Goal: Find specific page/section: Find specific page/section

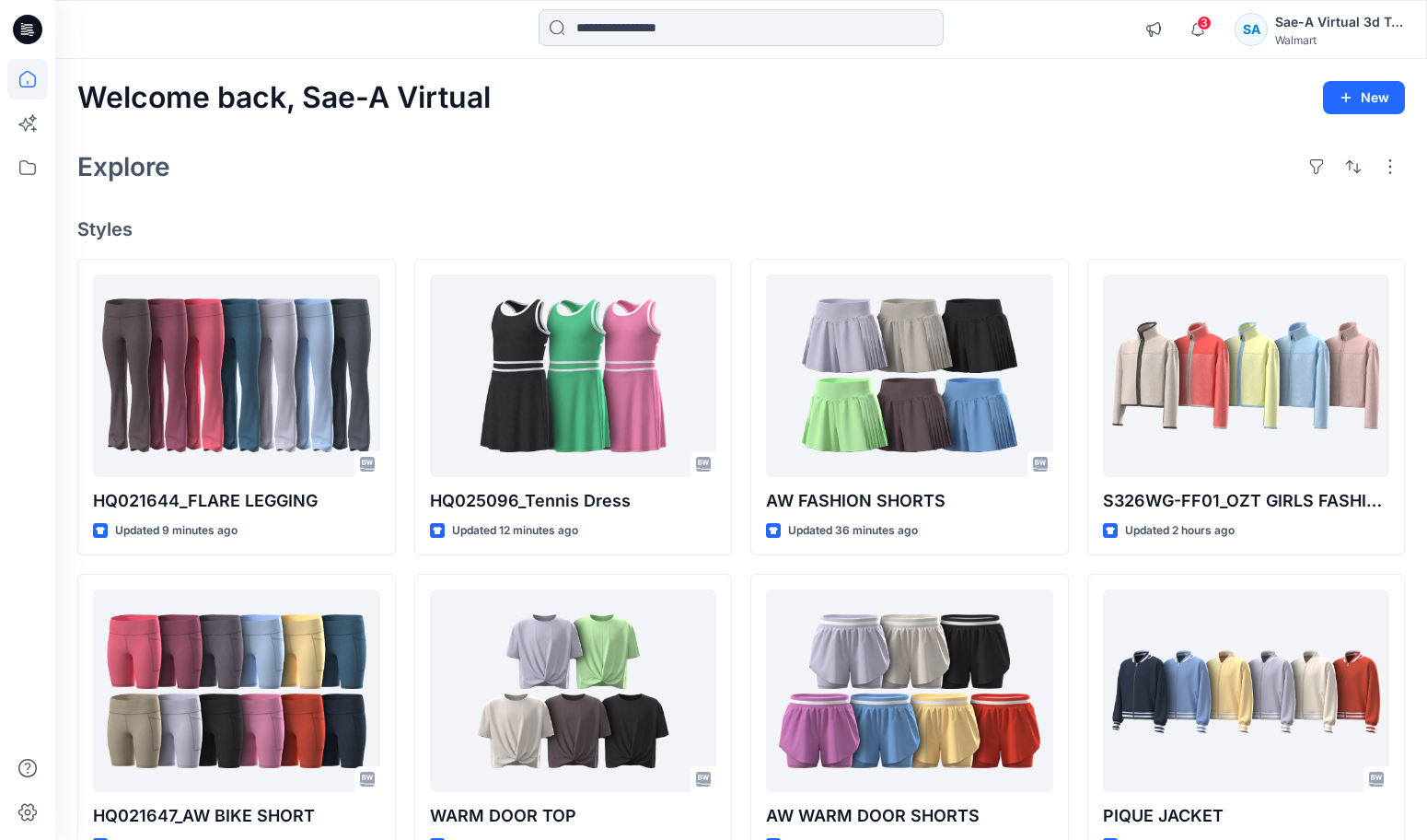
click at [690, 20] on input at bounding box center [741, 27] width 405 height 37
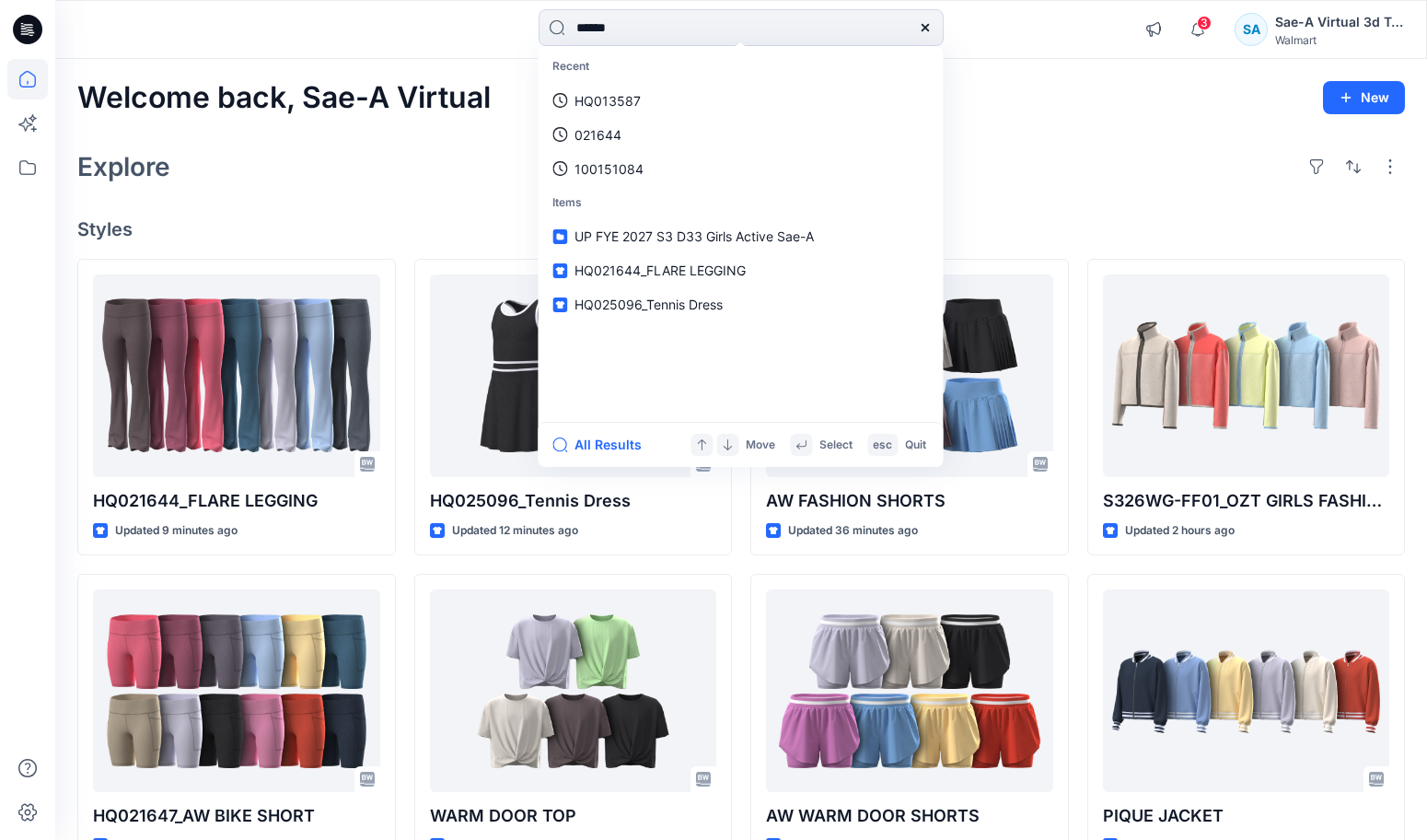
type input "******"
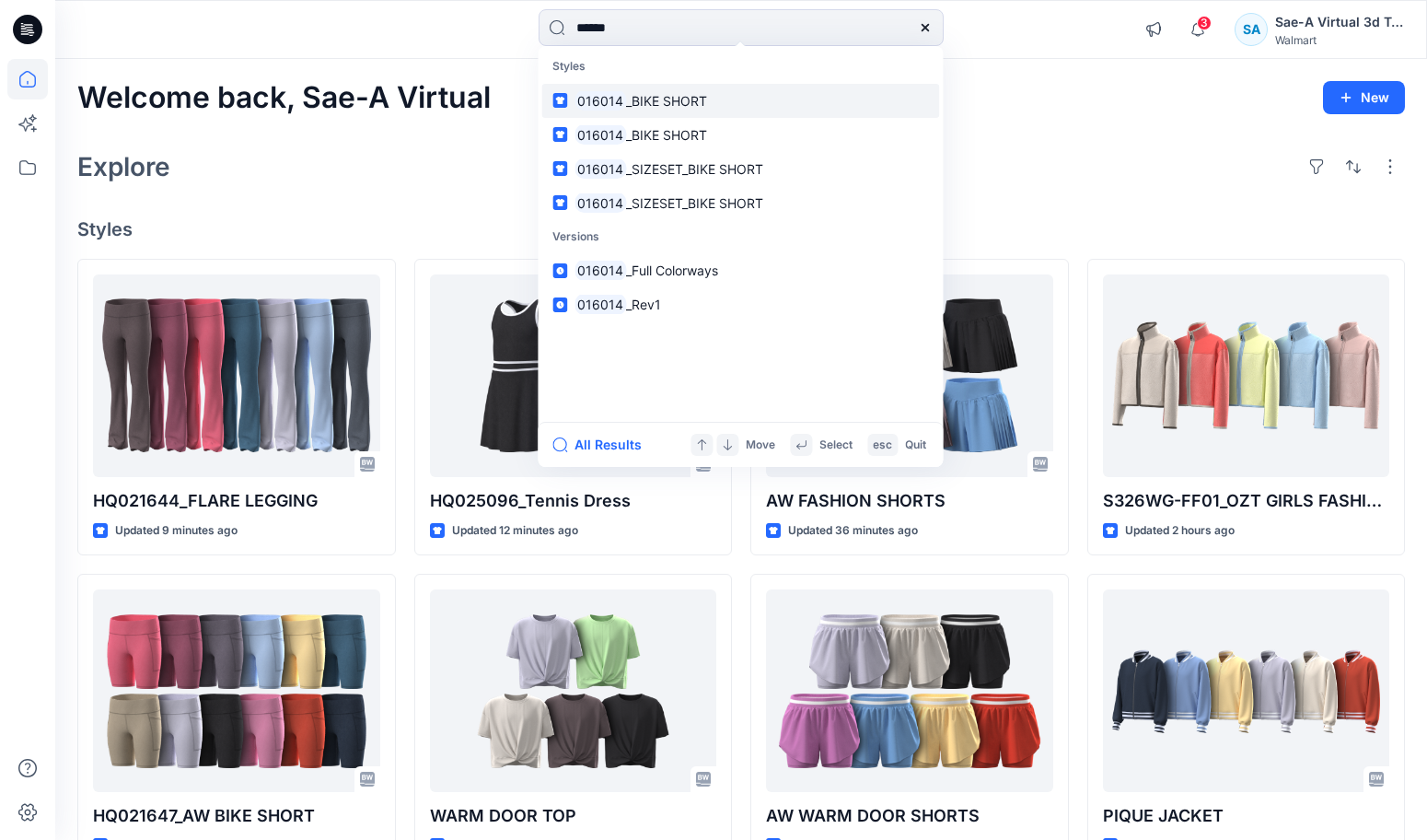
click at [641, 102] on span "_BIKE SHORT" at bounding box center [667, 101] width 81 height 16
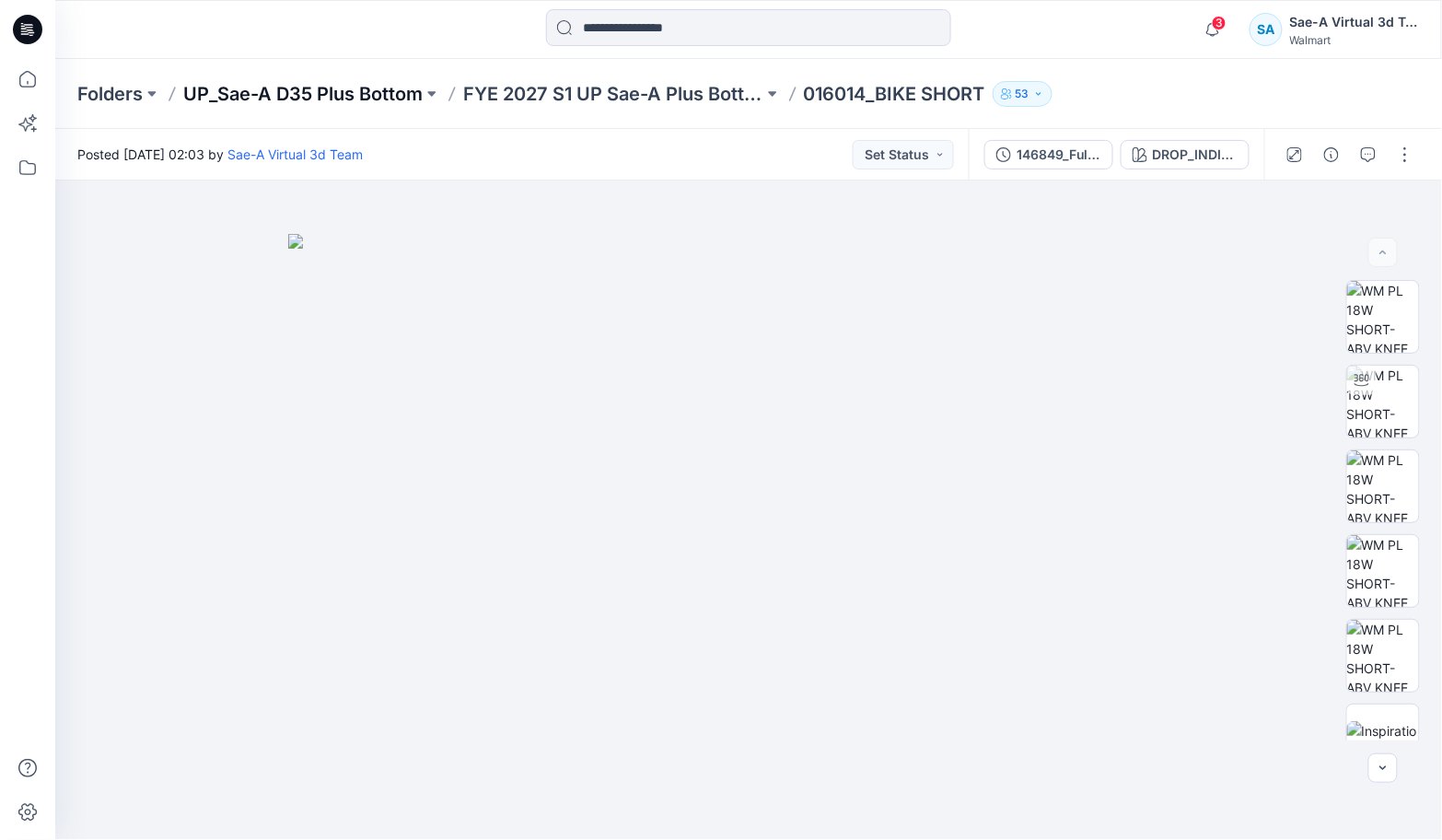
click at [393, 95] on p "UP_Sae-A D35 Plus Bottom" at bounding box center [303, 93] width 240 height 25
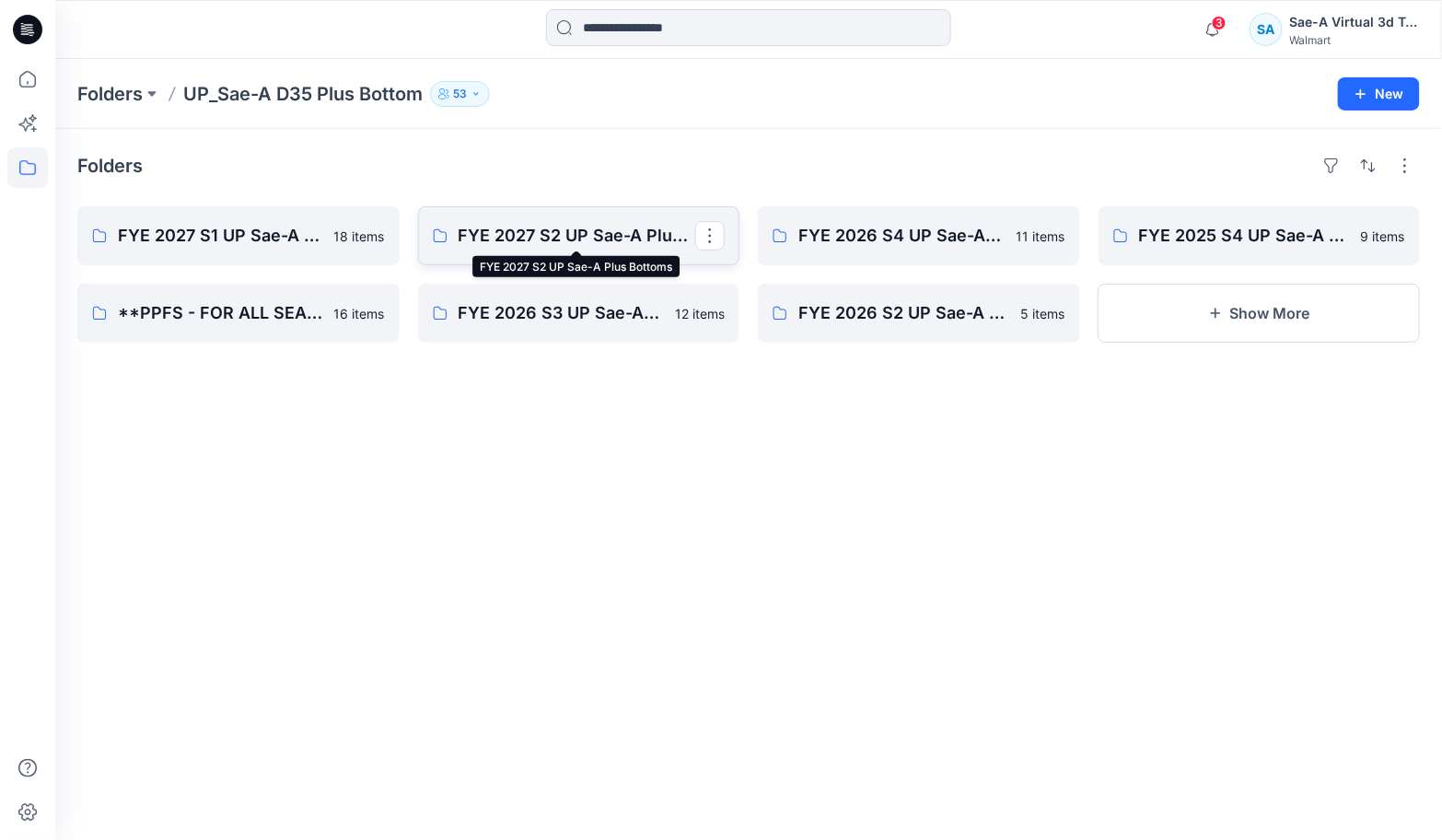
click at [644, 237] on p "FYE 2027 S2 UP Sae-A Plus Bottoms" at bounding box center [577, 235] width 238 height 25
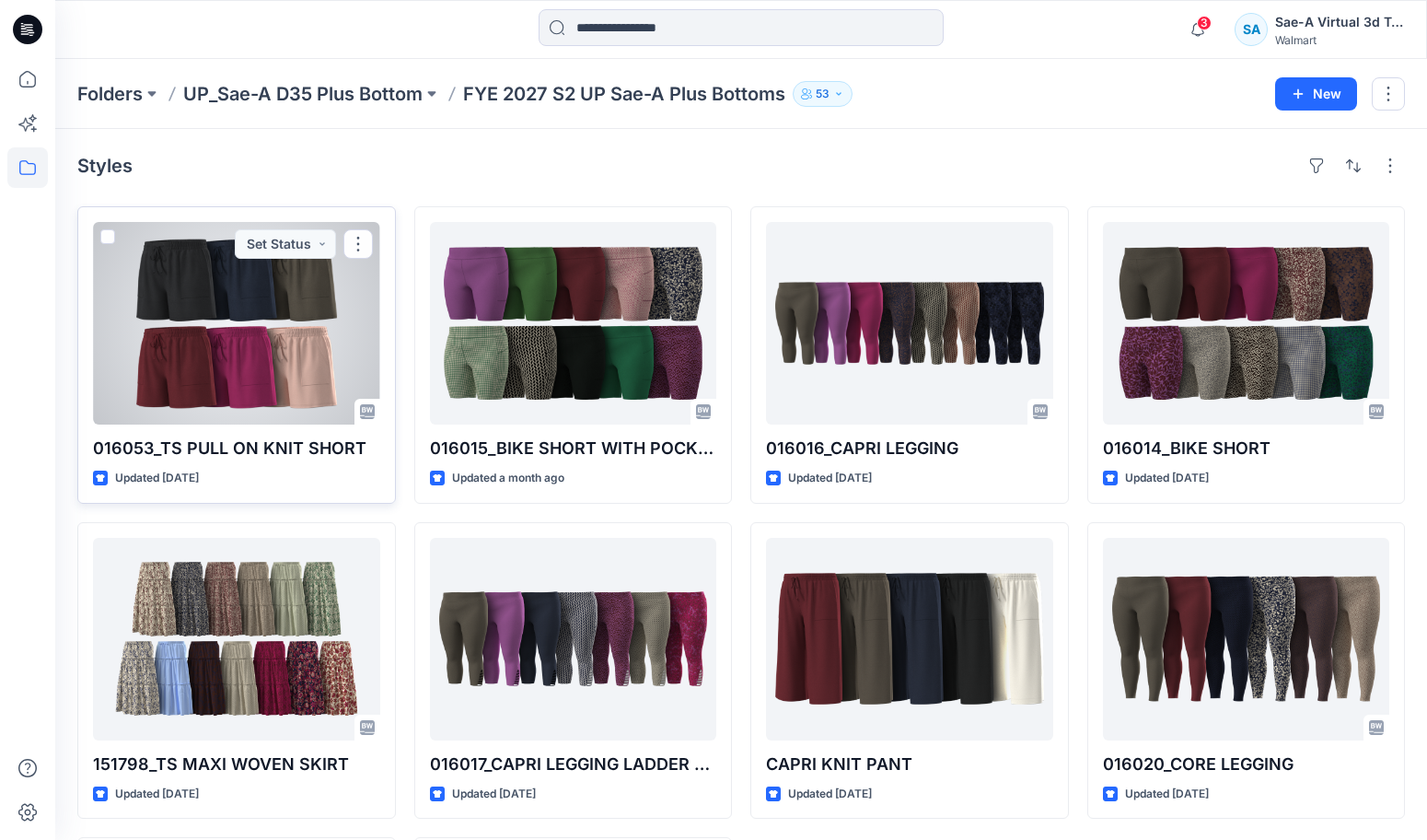
click at [153, 305] on div at bounding box center [236, 323] width 287 height 202
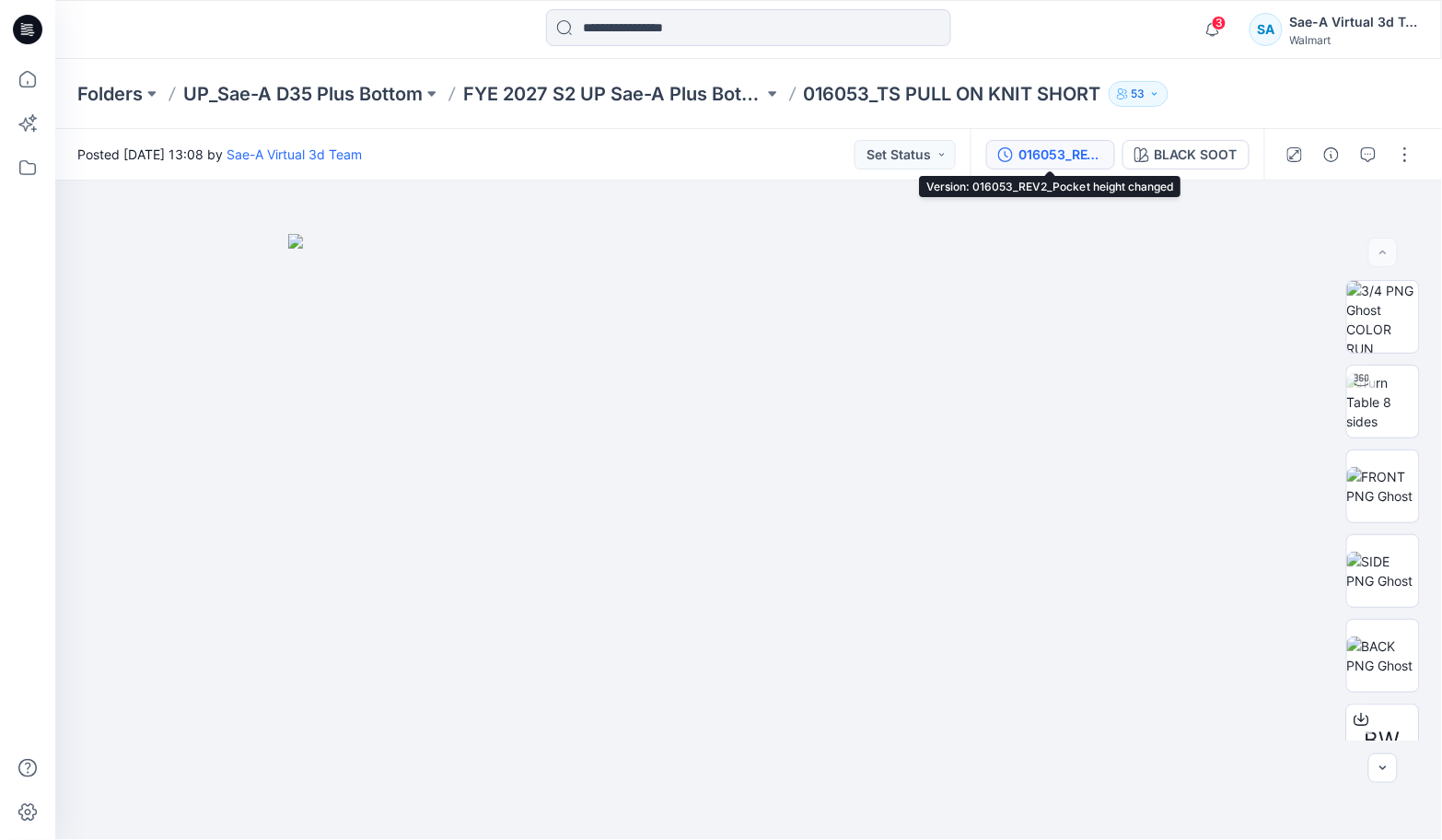
click at [1063, 161] on div "016053_REV2_Pocket height changed" at bounding box center [1061, 155] width 85 height 21
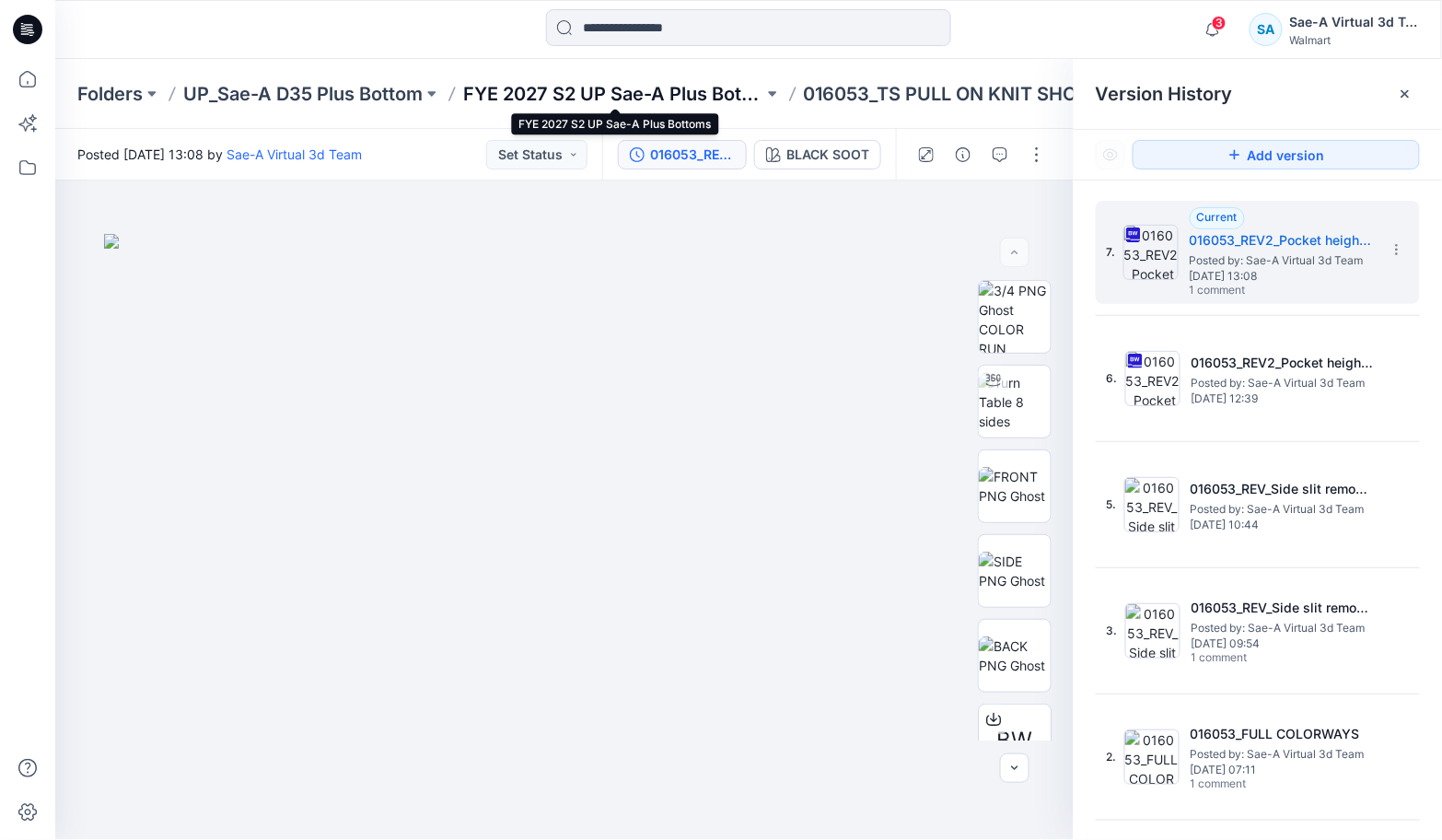
click at [712, 100] on p "FYE 2027 S2 UP Sae-A Plus Bottoms" at bounding box center [612, 93] width 300 height 25
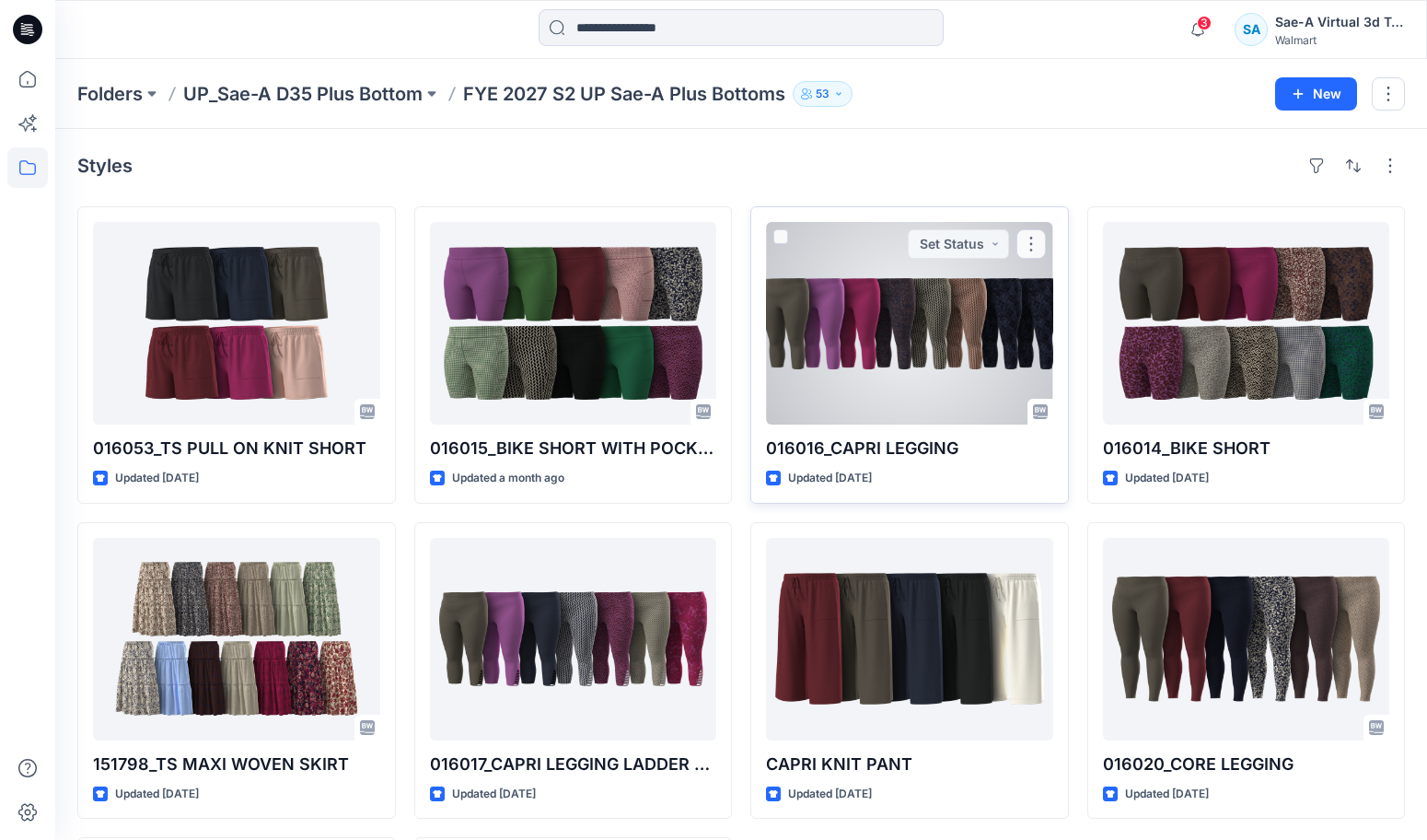
click at [860, 341] on div at bounding box center [909, 323] width 287 height 202
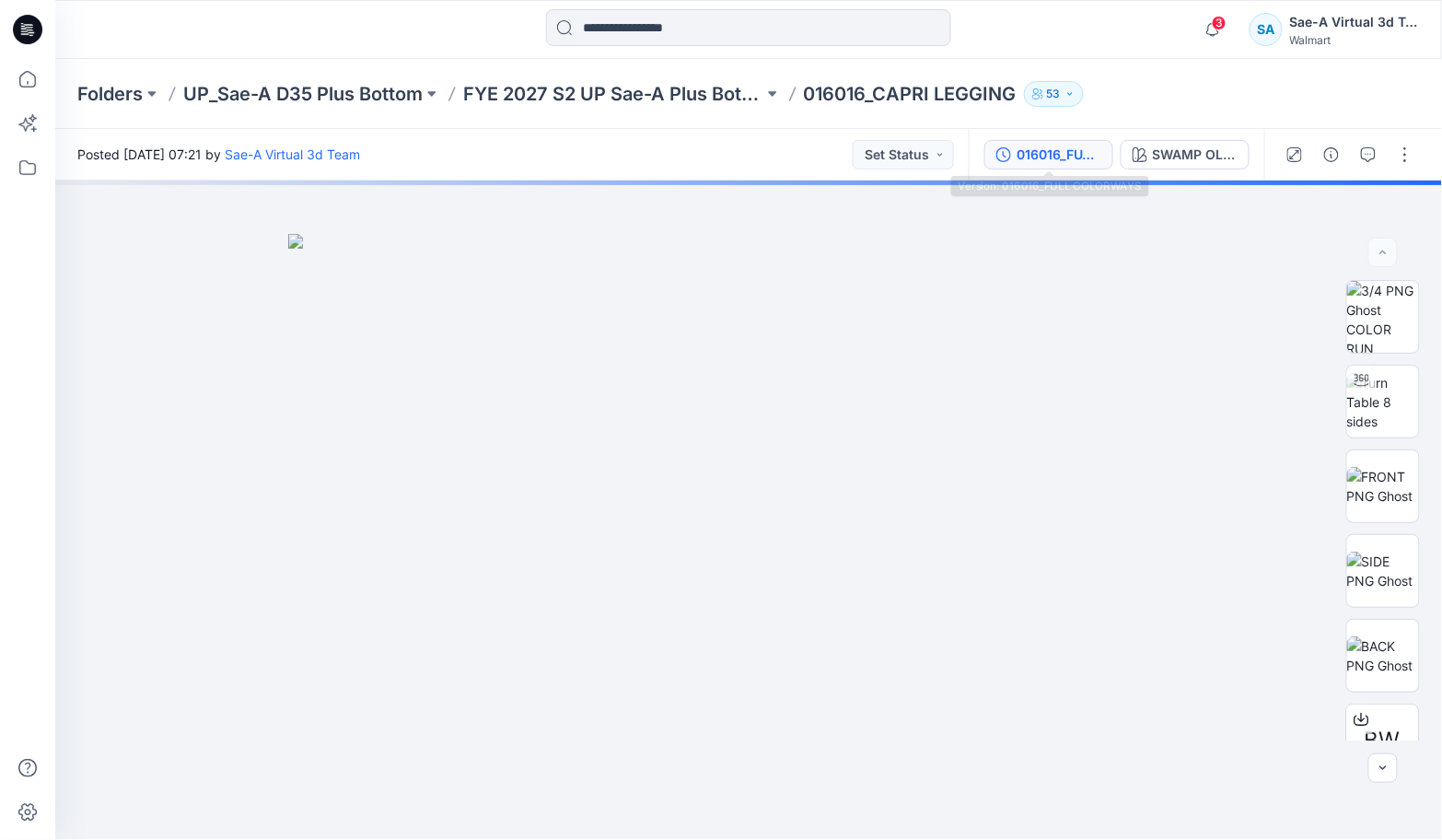
click at [1015, 151] on button "016016_FULL COLORWAYS" at bounding box center [1048, 154] width 129 height 29
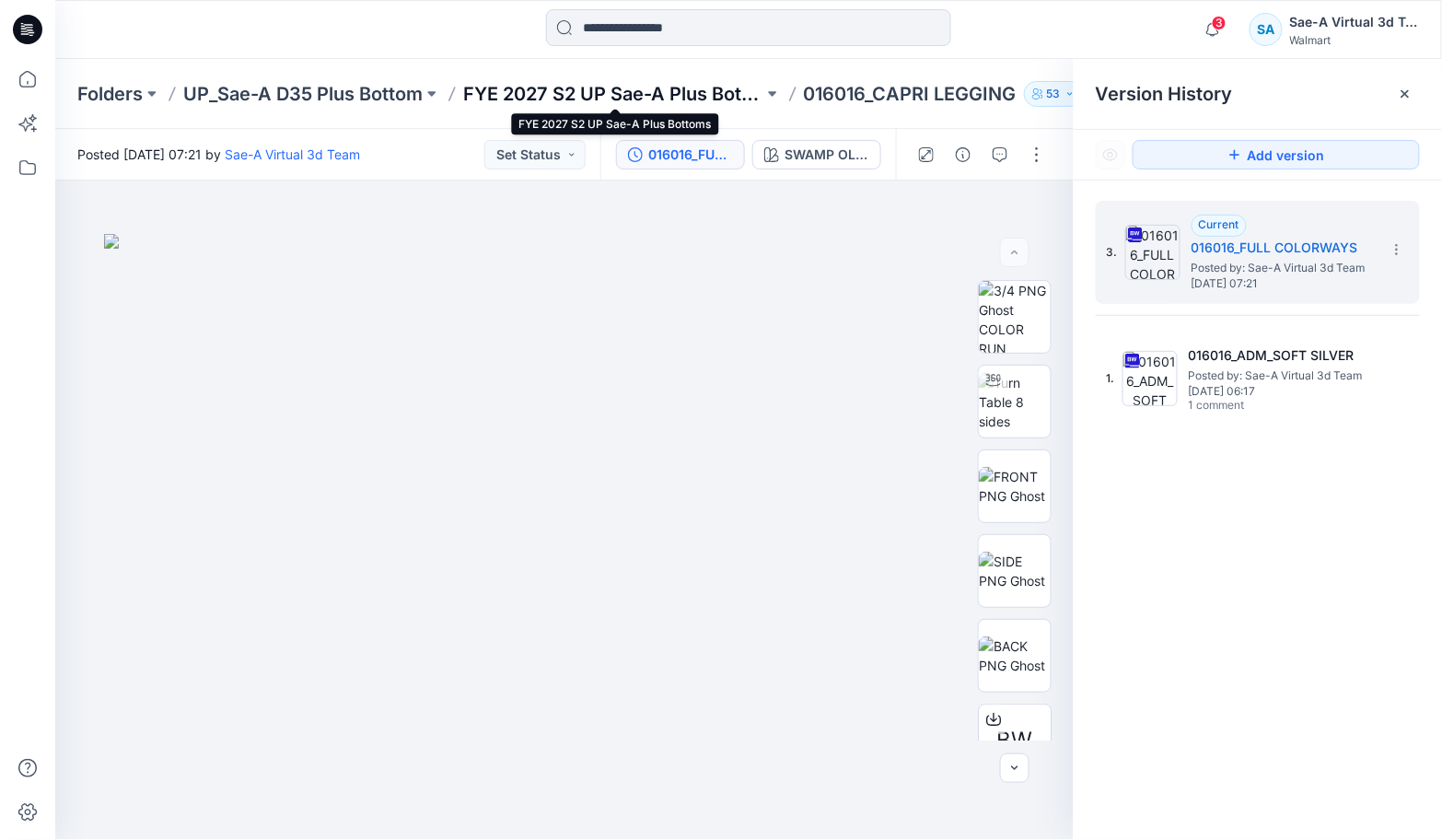
click at [692, 98] on p "FYE 2027 S2 UP Sae-A Plus Bottoms" at bounding box center [612, 93] width 300 height 25
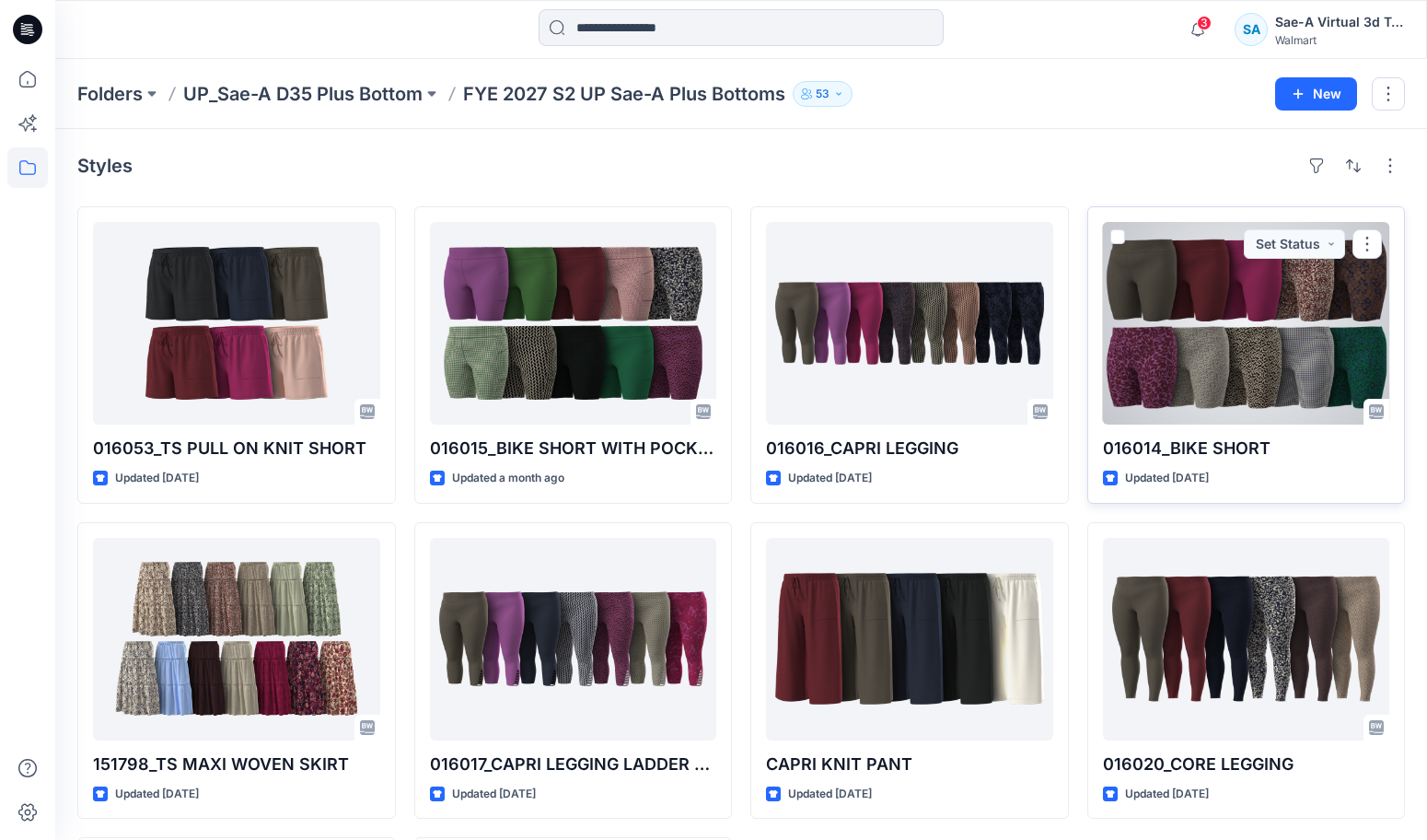
click at [1172, 366] on div at bounding box center [1246, 323] width 287 height 202
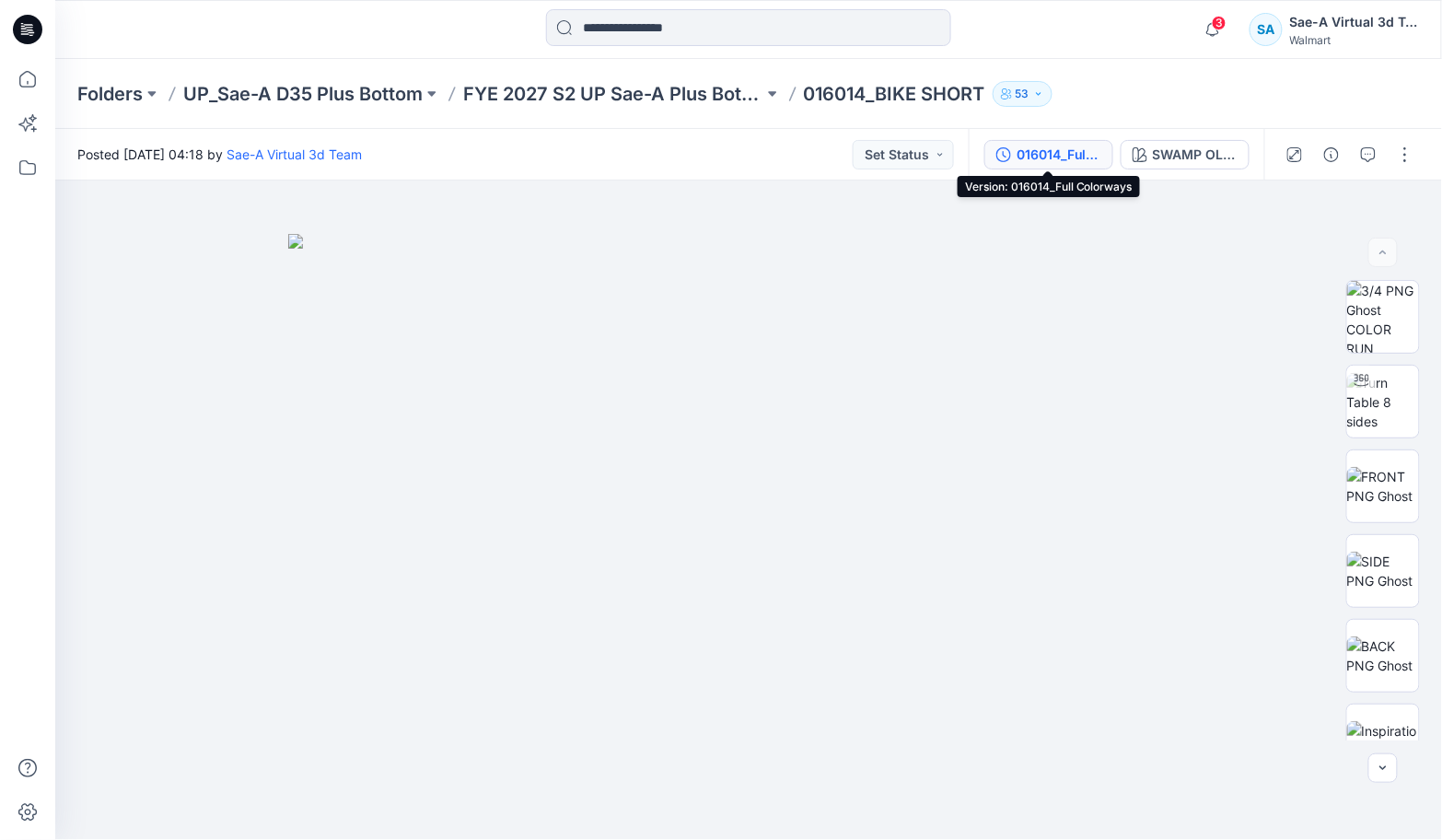
click at [1017, 150] on div "016014_Full Colorways" at bounding box center [1059, 155] width 85 height 21
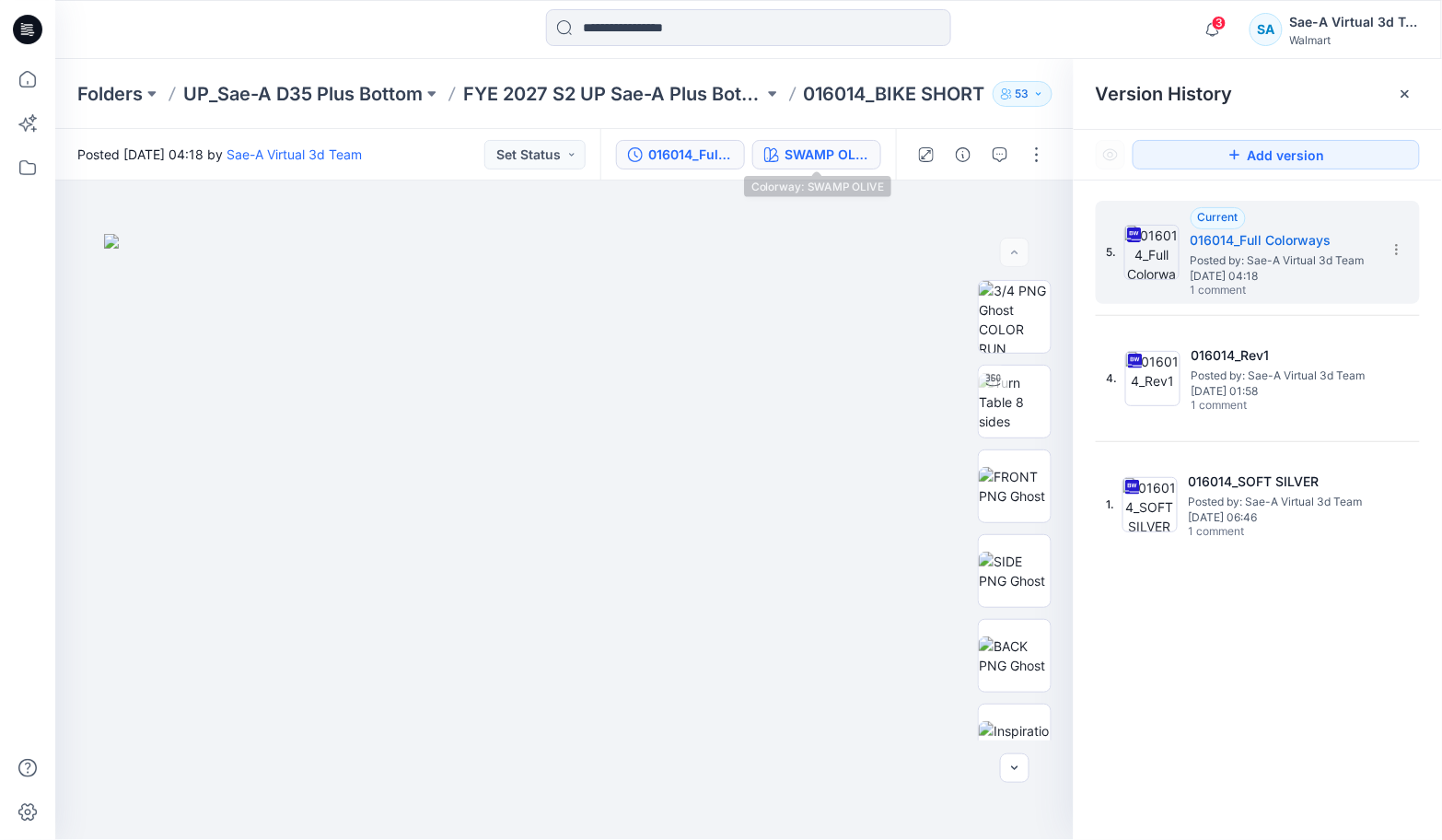
click at [808, 145] on div "SWAMP OLIVE" at bounding box center [827, 155] width 85 height 21
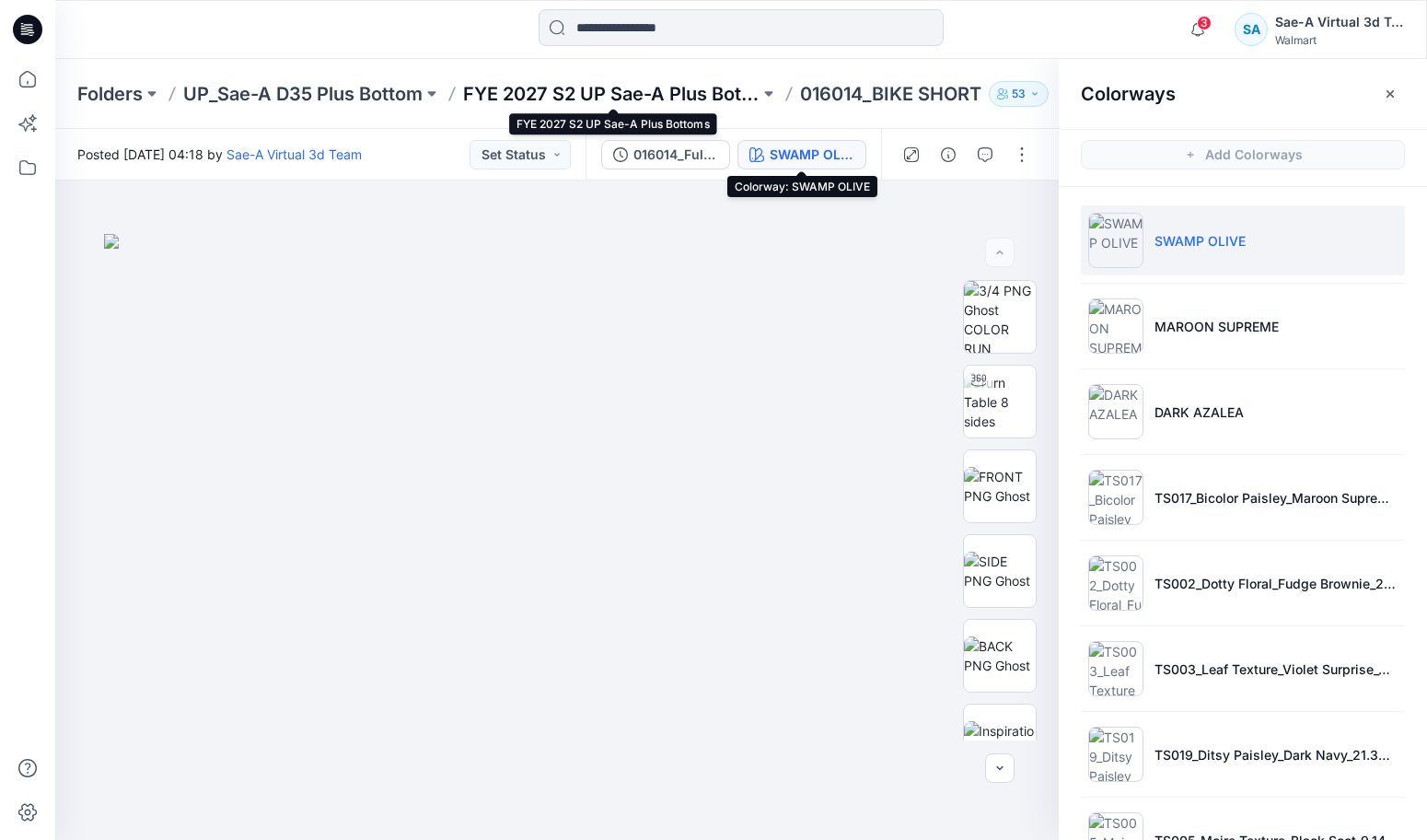
click at [715, 94] on p "FYE 2027 S2 UP Sae-A Plus Bottoms" at bounding box center [610, 93] width 296 height 25
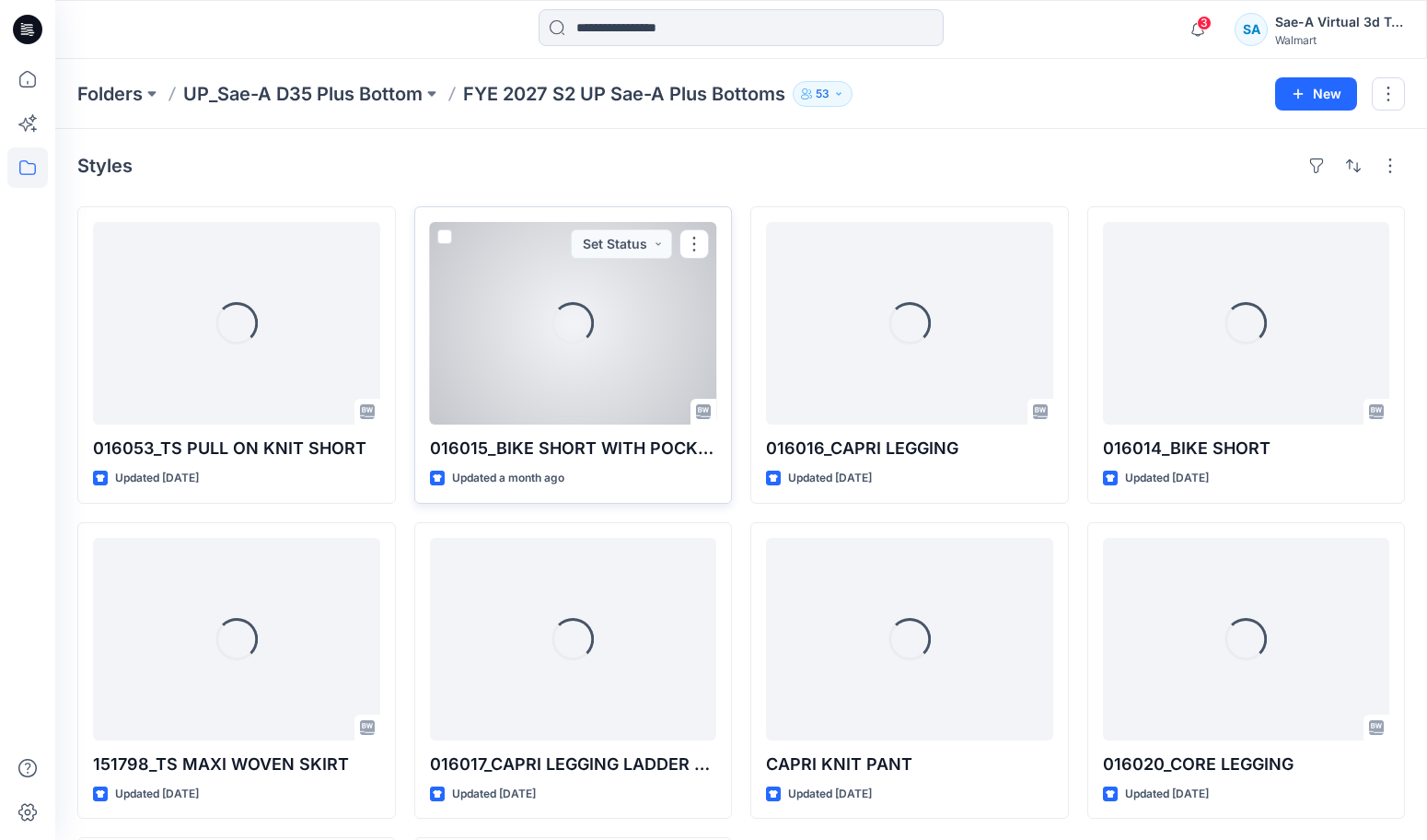
click at [510, 403] on div "Loading..." at bounding box center [573, 323] width 287 height 202
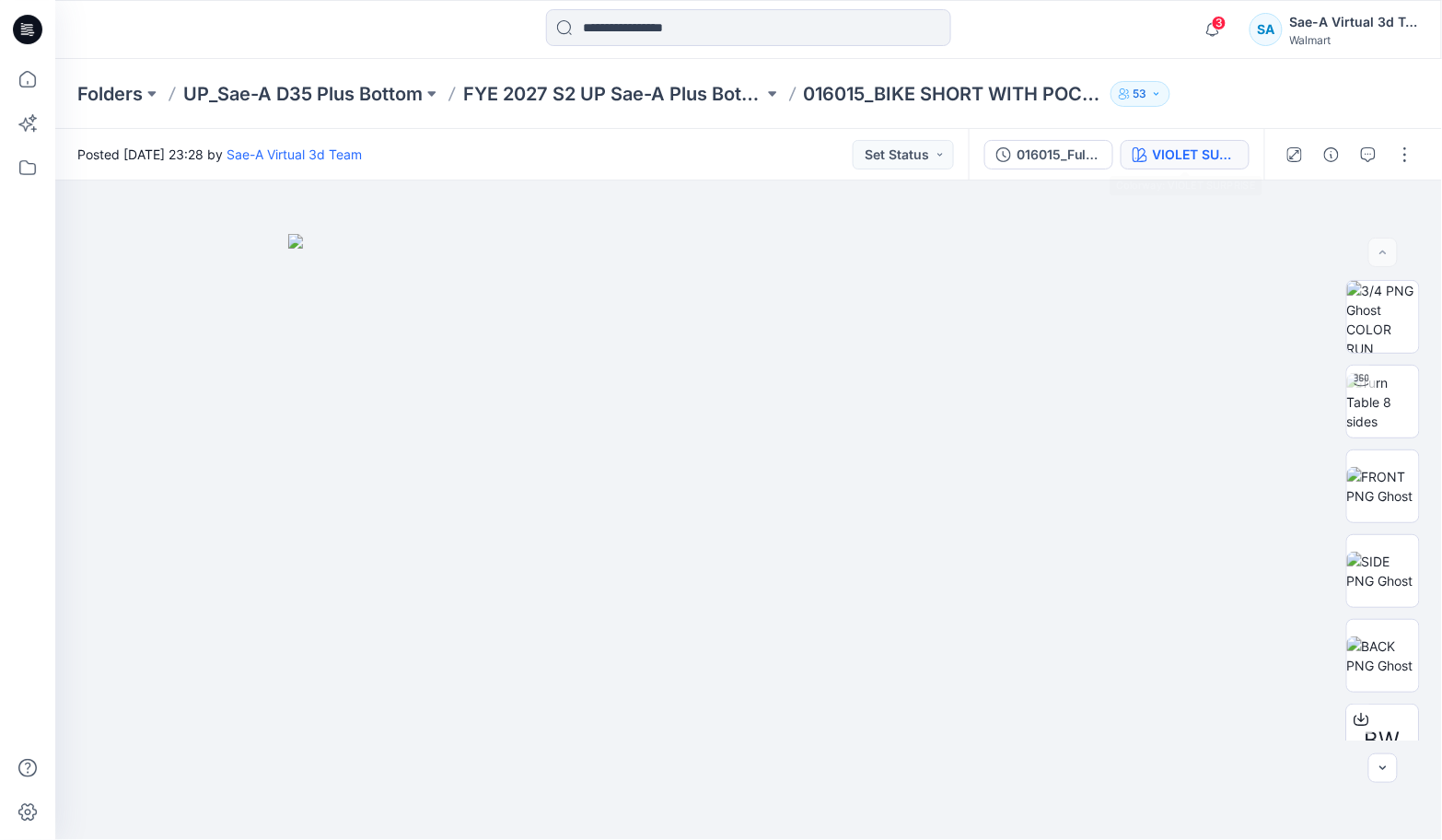
click at [1198, 146] on div "VIOLET SURPRISE" at bounding box center [1196, 155] width 85 height 21
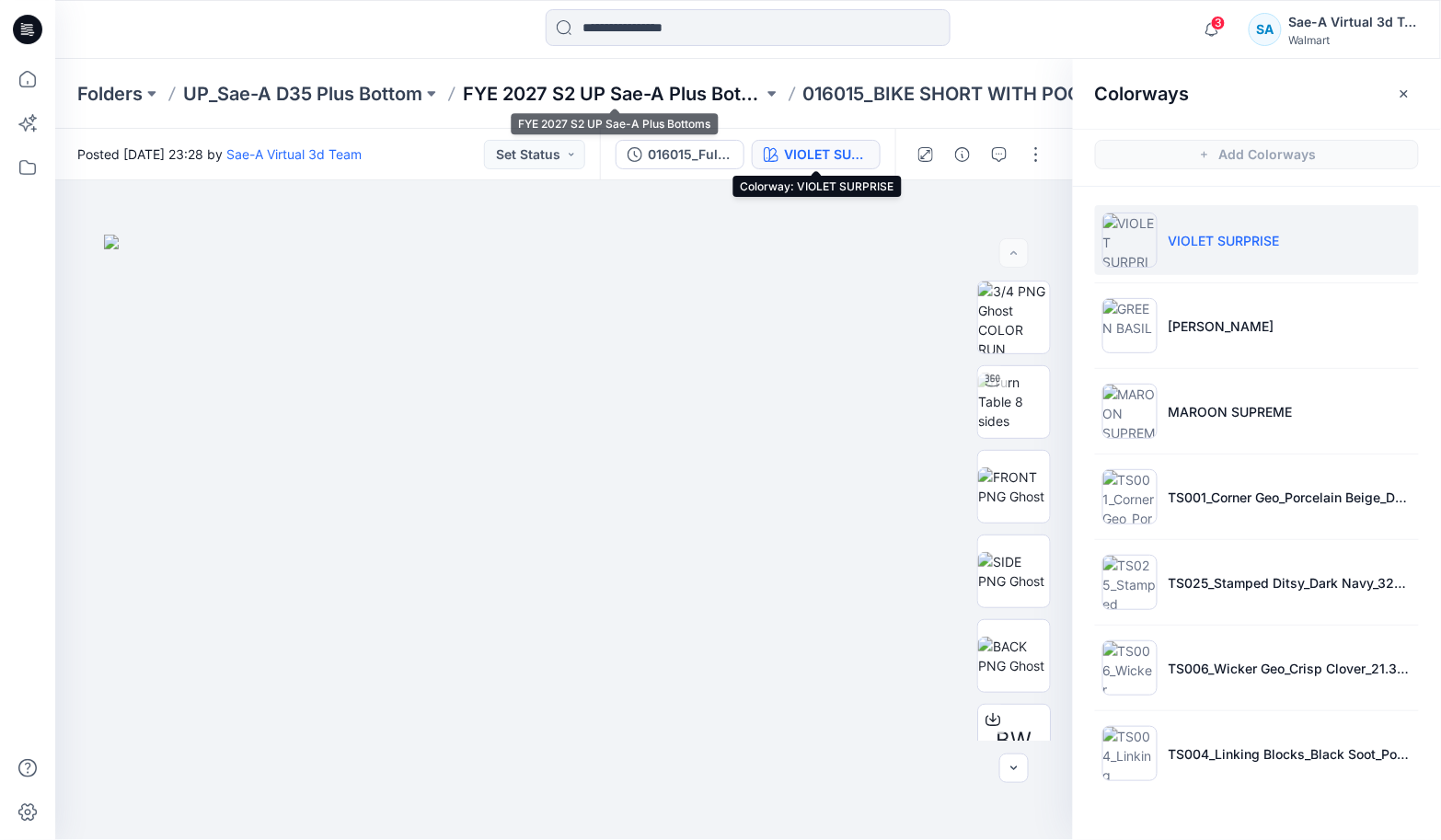
click at [666, 93] on p "FYE 2027 S2 UP Sae-A Plus Bottoms" at bounding box center [612, 93] width 300 height 25
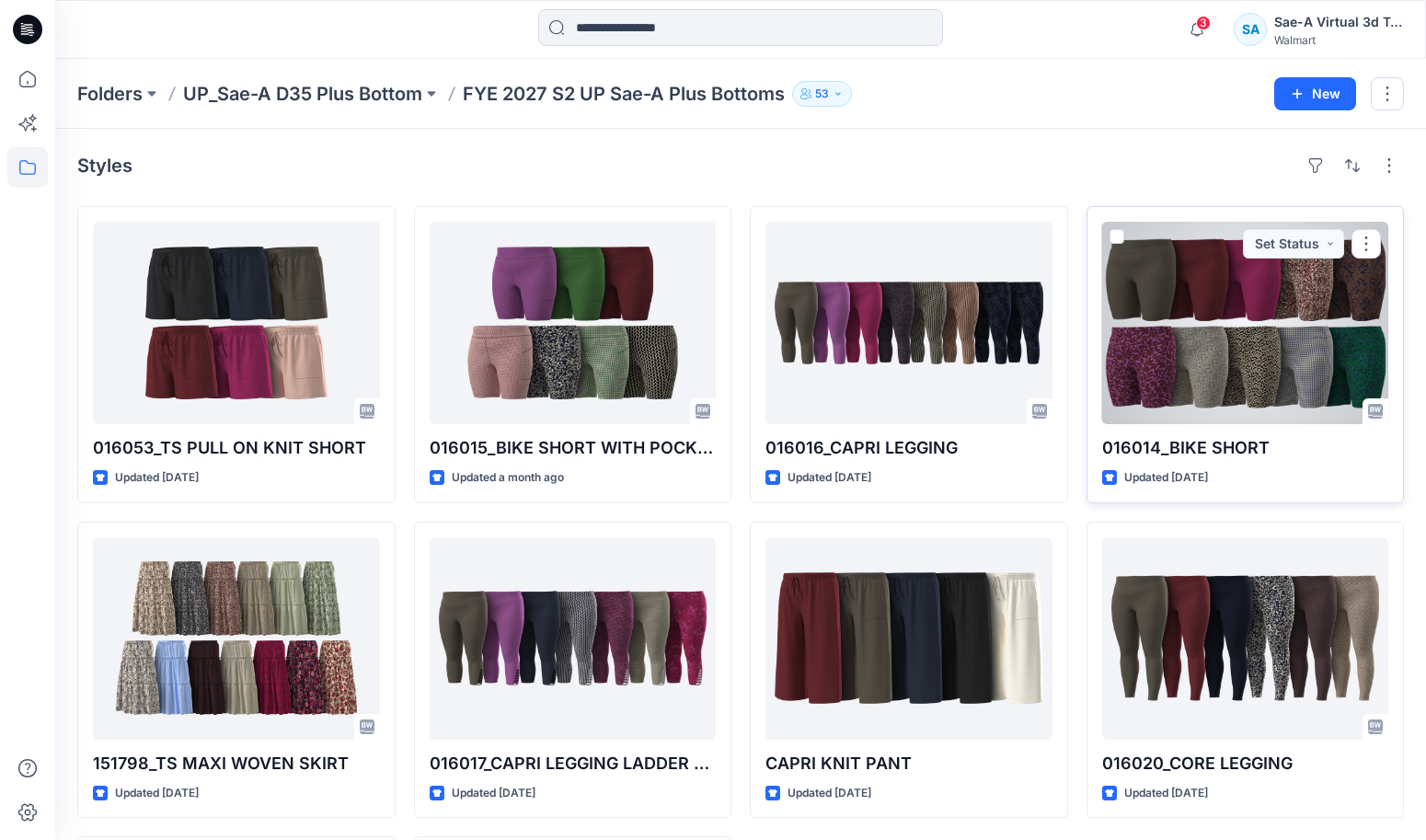
click at [1190, 366] on div at bounding box center [1246, 322] width 287 height 202
